Goal: Transaction & Acquisition: Purchase product/service

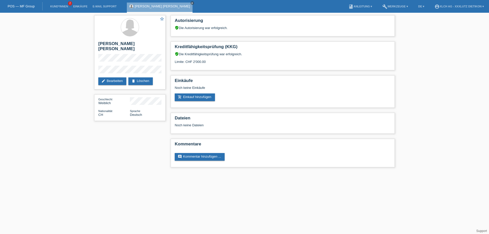
click at [202, 97] on link "add_shopping_cart Einkauf hinzufügen" at bounding box center [195, 97] width 40 height 8
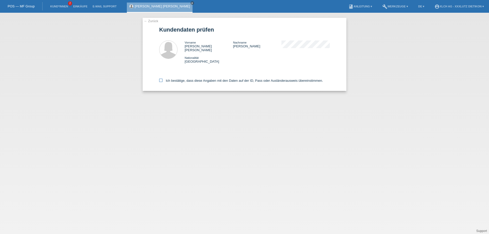
click at [162, 79] on icon at bounding box center [160, 80] width 3 height 3
click at [162, 79] on input "Ich bestätige, dass diese Angaben mit den Daten auf der ID, Pass oder Ausländer…" at bounding box center [160, 80] width 3 height 3
checkbox input "true"
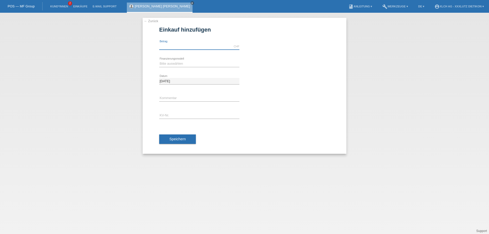
click at [188, 44] on input "text" at bounding box center [199, 46] width 80 height 6
type input "1484.15"
click at [182, 63] on select "Bitte auswählen Kauf auf Rechnung mit Teilzahlungsoption Fixe Raten - Zinsübern…" at bounding box center [199, 64] width 80 height 6
select select "109"
click at [159, 61] on select "Bitte auswählen Kauf auf Rechnung mit Teilzahlungsoption Fixe Raten - Zinsübern…" at bounding box center [199, 64] width 80 height 6
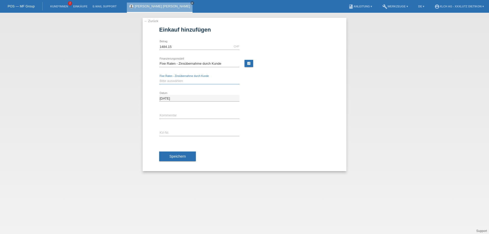
click at [194, 81] on select "Bitte auswählen 6 Raten 12 Raten 24 Raten 36 Raten" at bounding box center [199, 81] width 80 height 6
select select "313"
click at [159, 78] on select "Bitte auswählen 6 Raten 12 Raten 24 Raten 36 Raten" at bounding box center [199, 81] width 80 height 6
click at [250, 64] on link "calculate" at bounding box center [248, 63] width 9 height 7
type input "1484.15"
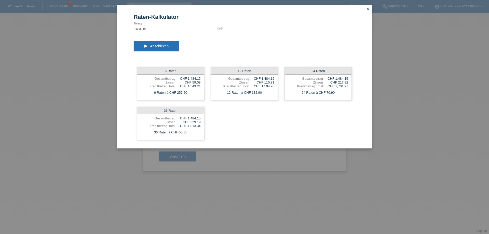
click at [367, 9] on icon "close" at bounding box center [368, 9] width 4 height 4
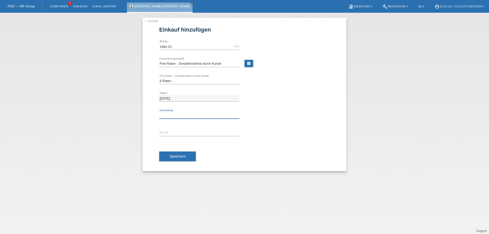
click at [190, 115] on input "text" at bounding box center [199, 115] width 80 height 6
type input "2KK3"
click at [191, 133] on input "text" at bounding box center [199, 133] width 80 height 6
type input "1PP7W5"
click at [182, 156] on span "Speichern" at bounding box center [177, 156] width 16 height 4
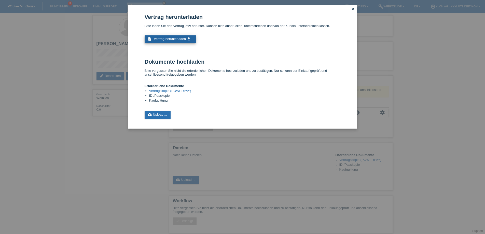
click at [159, 39] on span "Vertrag herunterladen" at bounding box center [170, 39] width 32 height 4
click at [352, 10] on icon "close" at bounding box center [353, 9] width 4 height 4
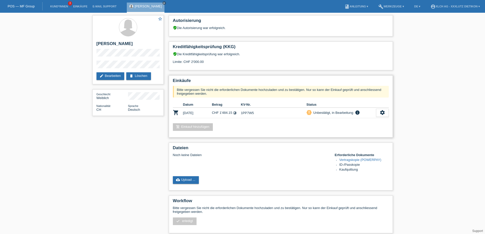
click at [200, 127] on link "add_shopping_cart Einkauf hinzufügen" at bounding box center [193, 127] width 40 height 8
click at [193, 180] on link "cloud_upload Upload ..." at bounding box center [186, 180] width 26 height 8
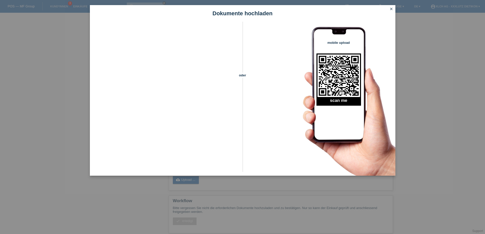
click at [391, 9] on icon "close" at bounding box center [391, 9] width 4 height 4
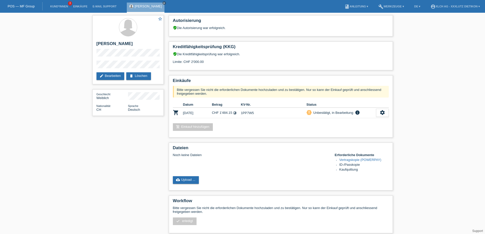
click at [384, 112] on icon "settings" at bounding box center [383, 113] width 6 height 6
click at [200, 127] on link "add_shopping_cart Einkauf hinzufügen" at bounding box center [193, 127] width 40 height 8
click at [380, 114] on icon "settings" at bounding box center [383, 113] width 6 height 6
click at [333, 142] on span "[PERSON_NAME] ist vom Kauf zurückgetreten..." at bounding box center [367, 144] width 74 height 6
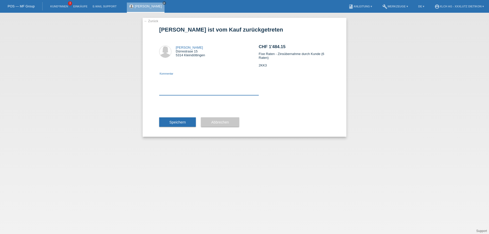
click at [163, 94] on textarea at bounding box center [209, 86] width 100 height 20
click at [217, 123] on span "Abbrechen" at bounding box center [220, 122] width 18 height 4
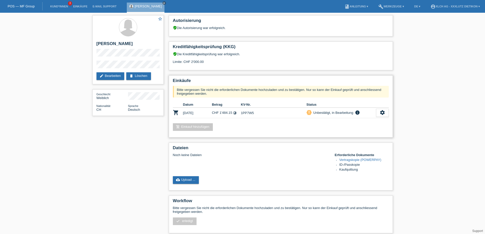
click at [200, 126] on link "add_shopping_cart Einkauf hinzufügen" at bounding box center [193, 127] width 40 height 8
click at [330, 114] on div "Unbestätigt, in Bearbeitung" at bounding box center [332, 112] width 41 height 5
click at [356, 111] on icon "info" at bounding box center [357, 112] width 6 height 5
click at [305, 157] on div "Noch keine Dateien" at bounding box center [251, 155] width 156 height 4
click at [192, 125] on link "add_shopping_cart Einkauf hinzufügen" at bounding box center [193, 127] width 40 height 8
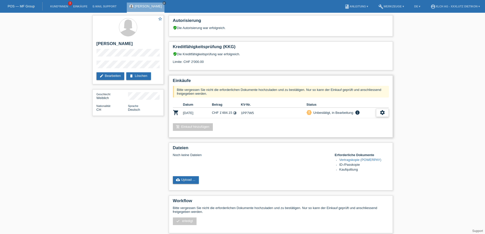
click at [382, 112] on icon "settings" at bounding box center [383, 113] width 6 height 6
click at [349, 143] on span "Kundin ist vom Kauf zurückgetreten..." at bounding box center [367, 144] width 74 height 6
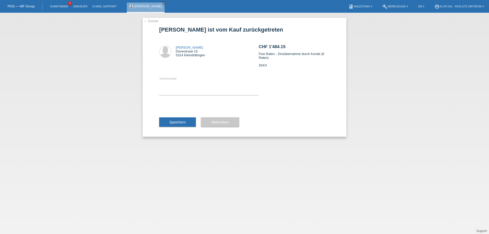
click at [207, 86] on textarea at bounding box center [209, 86] width 100 height 20
type textarea "Kunde möchte 12 Monate"
click at [189, 121] on button "Speichern" at bounding box center [177, 122] width 37 height 10
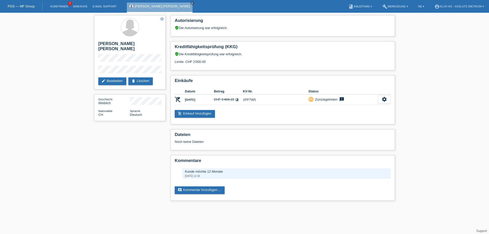
click at [196, 112] on link "add_shopping_cart Einkauf hinzufügen" at bounding box center [195, 114] width 40 height 8
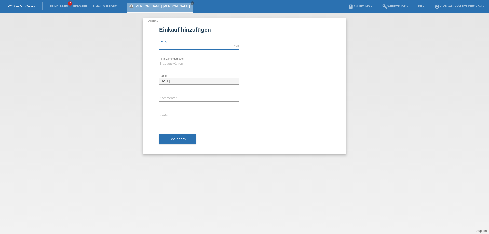
click at [178, 44] on input "text" at bounding box center [199, 46] width 80 height 6
type input "1484.15"
click at [176, 62] on select "Bitte auswählen Kauf auf Rechnung mit Teilzahlungsoption Fixe Raten - Zinsübern…" at bounding box center [199, 64] width 80 height 6
select select "109"
click at [159, 61] on select "Bitte auswählen Kauf auf Rechnung mit Teilzahlungsoption Fixe Raten - Zinsübern…" at bounding box center [199, 64] width 80 height 6
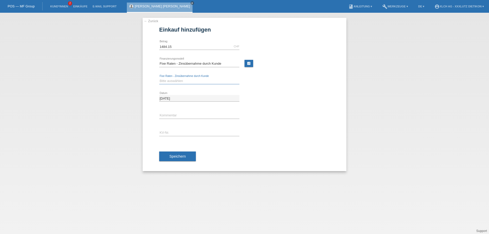
click at [179, 79] on select "Bitte auswählen 6 Raten 12 Raten 24 Raten 36 Raten" at bounding box center [199, 81] width 80 height 6
select select "314"
click at [159, 78] on select "Bitte auswählen 6 Raten 12 Raten 24 Raten 36 Raten" at bounding box center [199, 81] width 80 height 6
click at [177, 115] on input "text" at bounding box center [199, 115] width 80 height 6
type input "2KK3"
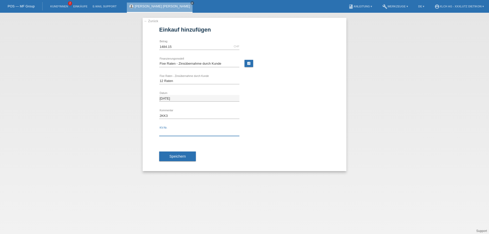
click at [182, 132] on input "text" at bounding box center [199, 133] width 80 height 6
type input "1PP7W5"
click at [180, 157] on span "Speichern" at bounding box center [177, 156] width 16 height 4
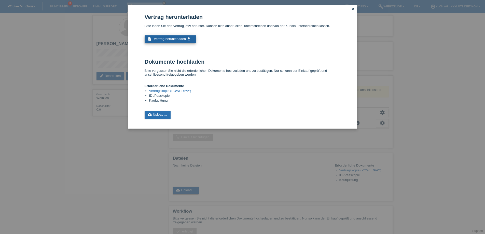
click at [186, 37] on span "Vertrag herunterladen" at bounding box center [170, 39] width 32 height 4
click at [159, 113] on link "cloud_upload Upload ..." at bounding box center [158, 115] width 26 height 8
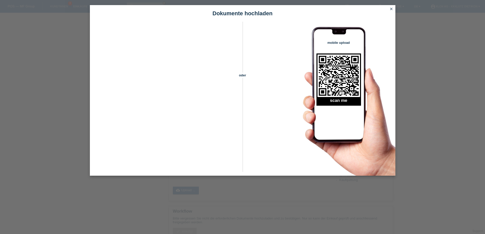
click at [391, 9] on icon "close" at bounding box center [391, 9] width 4 height 4
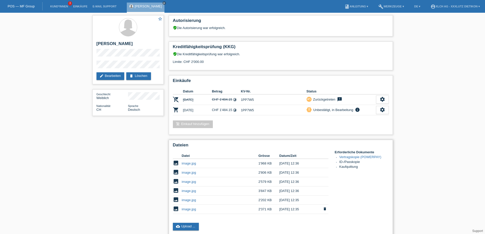
click at [190, 209] on link "image.jpg" at bounding box center [189, 209] width 14 height 4
click at [190, 199] on link "image.jpg" at bounding box center [189, 200] width 14 height 4
click at [186, 192] on link "image.jpg" at bounding box center [189, 191] width 14 height 4
click at [189, 180] on link "image.jpg" at bounding box center [189, 182] width 14 height 4
click at [186, 172] on link "image.jpg" at bounding box center [189, 173] width 14 height 4
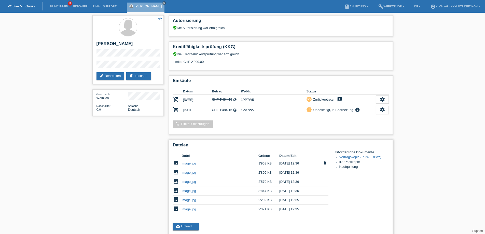
click at [190, 163] on link "image.jpg" at bounding box center [189, 163] width 14 height 4
click at [190, 225] on link "cloud_upload Upload ..." at bounding box center [186, 227] width 26 height 8
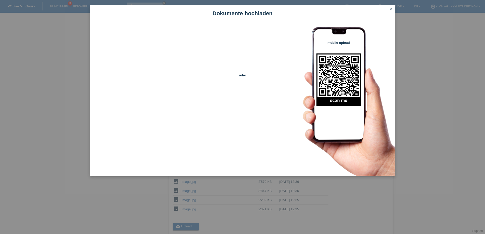
scroll to position [76, 0]
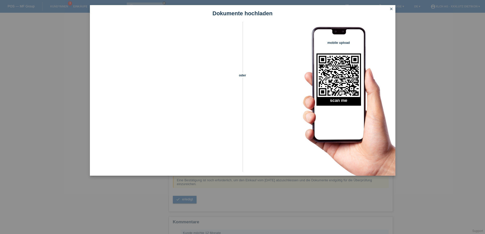
click at [391, 8] on icon "close" at bounding box center [391, 9] width 4 height 4
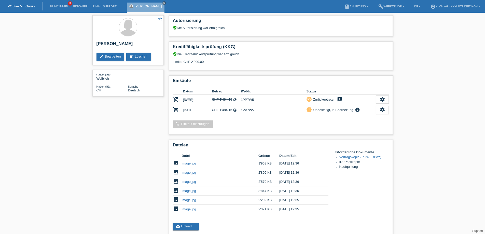
scroll to position [77, 0]
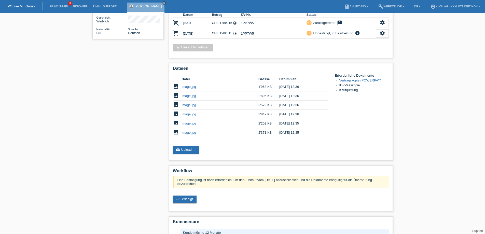
click at [188, 198] on span "erledigt" at bounding box center [187, 199] width 11 height 4
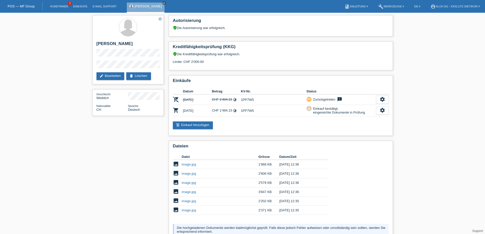
click at [165, 2] on icon "close" at bounding box center [164, 3] width 3 height 3
click at [56, 7] on link "Kund*innen" at bounding box center [59, 6] width 23 height 3
